Goal: Check status: Check status

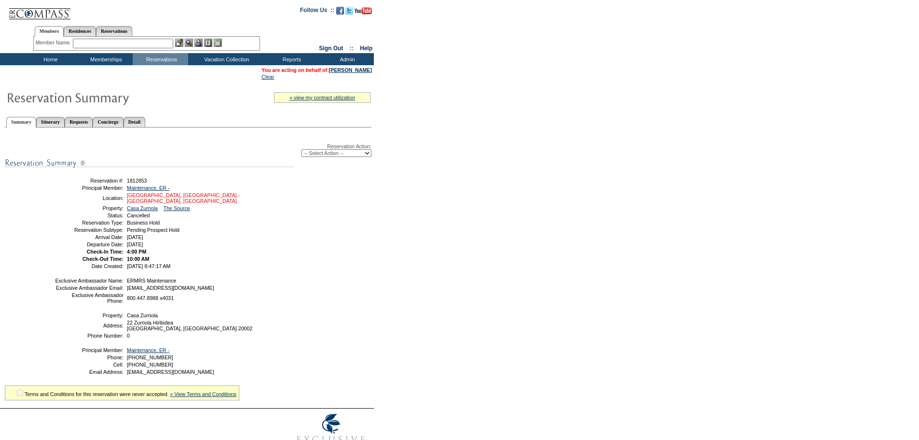
click at [213, 202] on link "San Sebastian, Spain - San Sebastian, Spain" at bounding box center [183, 198] width 113 height 12
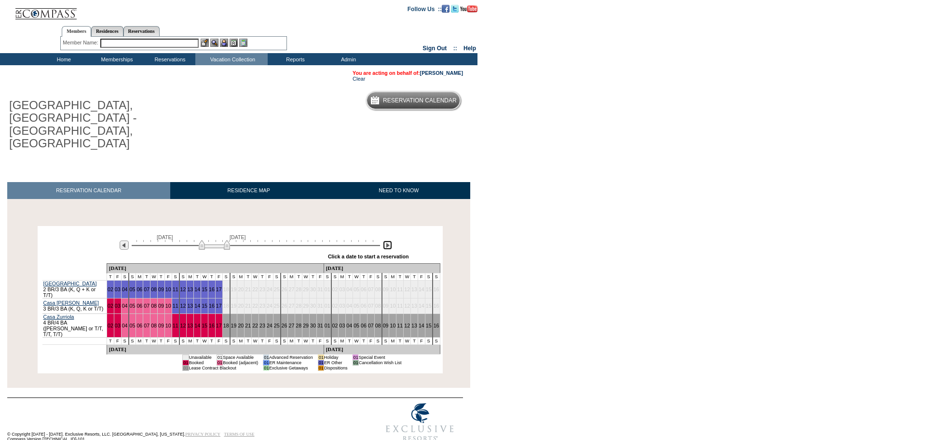
click at [387, 240] on img at bounding box center [387, 244] width 9 height 9
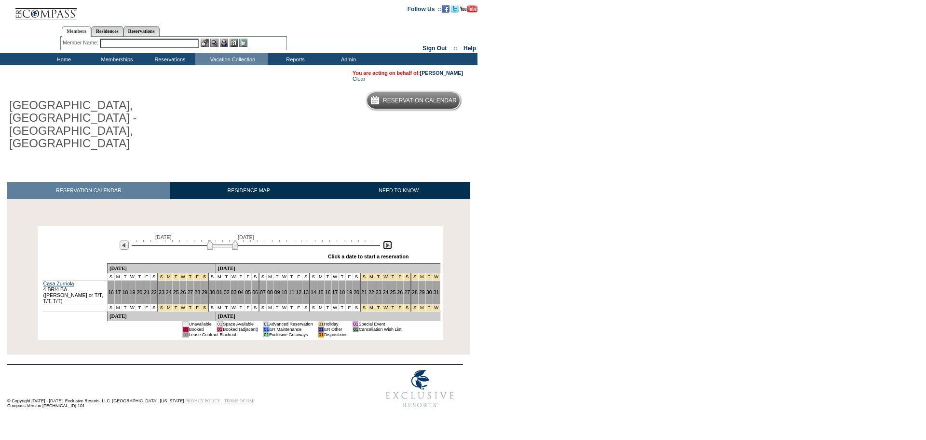
click at [387, 240] on img at bounding box center [387, 244] width 9 height 9
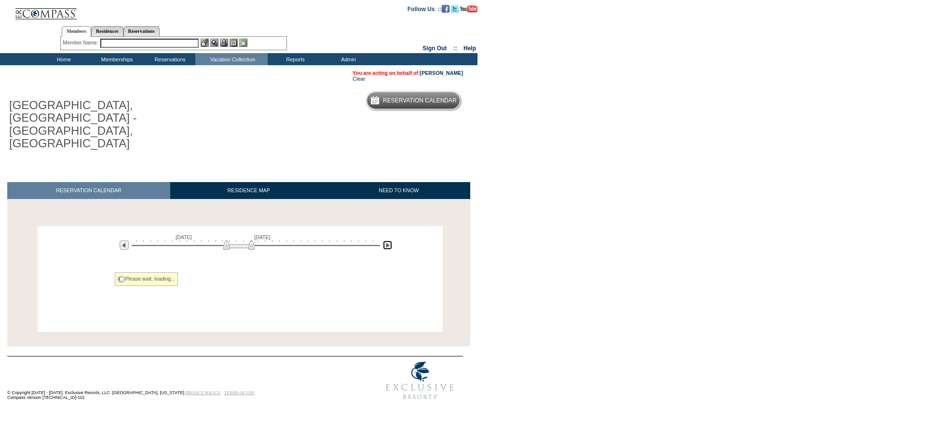
click at [387, 240] on img at bounding box center [387, 244] width 9 height 9
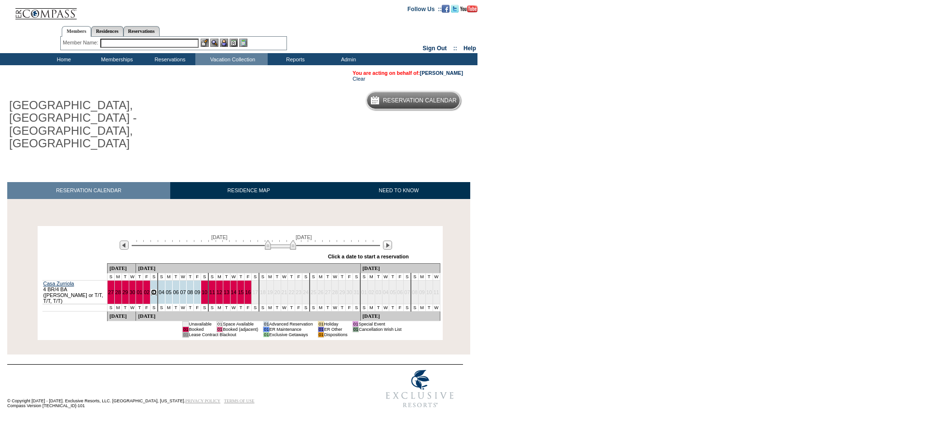
click at [157, 289] on link "03" at bounding box center [154, 292] width 6 height 6
